Goal: Check status: Check status

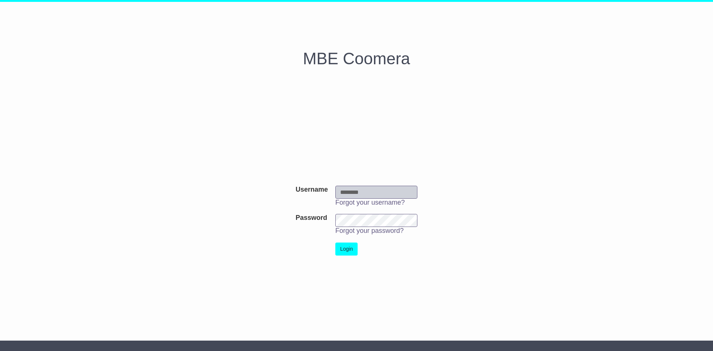
type input "**********"
click at [350, 248] on button "Login" at bounding box center [346, 248] width 22 height 13
